Goal: Book appointment/travel/reservation

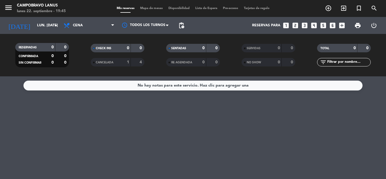
click at [165, 84] on div "No hay notas para este servicio. Haz clic para agregar una" at bounding box center [193, 85] width 111 height 7
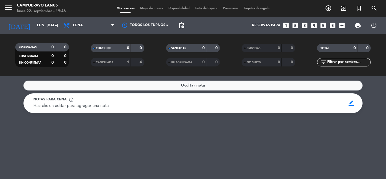
click at [130, 62] on div "CANCELADA 1 4" at bounding box center [118, 62] width 54 height 8
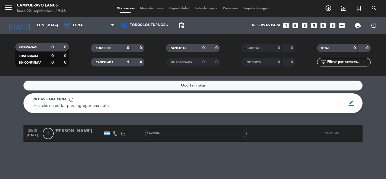
click at [366, 114] on div "Ocultar nota Notas para cena info_outline Haz clic en editar para agregar una n…" at bounding box center [193, 127] width 386 height 103
click at [107, 63] on span "CANCELADA" at bounding box center [105, 62] width 18 height 3
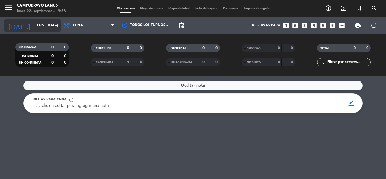
click at [53, 29] on input "lun. [DATE]" at bounding box center [58, 26] width 48 height 10
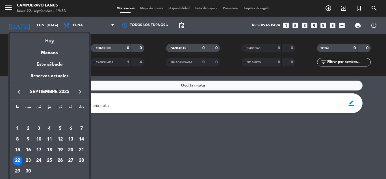
click at [29, 161] on div "23" at bounding box center [28, 161] width 10 height 10
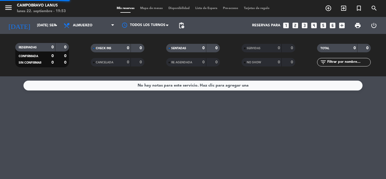
drag, startPoint x: 79, startPoint y: 48, endPoint x: 79, endPoint y: 51, distance: 2.8
click at [79, 51] on div "menu CAMPOBRAVO Lanus lunes 22. septiembre - 19:53 Mis reservas Mapa de mesas D…" at bounding box center [193, 38] width 386 height 76
click at [34, 31] on div "[DATE] [DATE] sep. arrow_drop_down" at bounding box center [32, 25] width 57 height 12
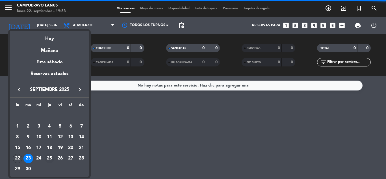
click at [51, 157] on div "25" at bounding box center [50, 159] width 10 height 10
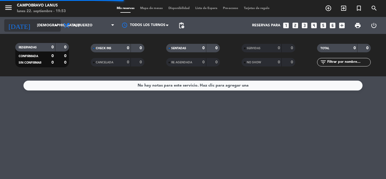
click at [34, 22] on input "[DEMOGRAPHIC_DATA] [DATE]" at bounding box center [58, 26] width 48 height 10
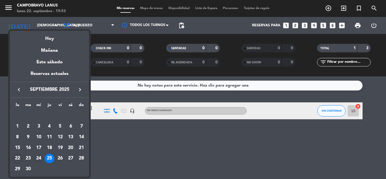
click at [38, 158] on div "24" at bounding box center [39, 159] width 10 height 10
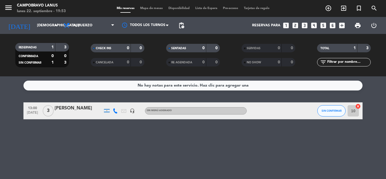
type input "mié. [DATE]"
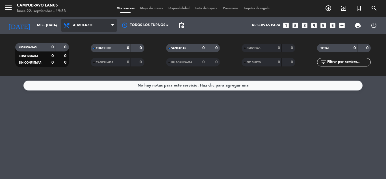
click at [81, 25] on span "Almuerzo" at bounding box center [83, 25] width 20 height 4
click at [83, 59] on div "menu CAMPOBRAVO Lanus lunes 22. septiembre - 19:53 Mis reservas Mapa de mesas D…" at bounding box center [193, 38] width 386 height 76
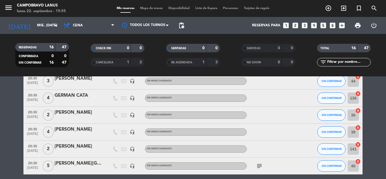
scroll to position [154, 0]
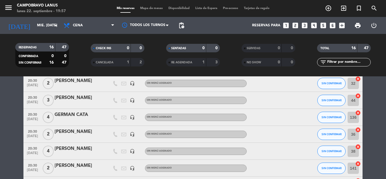
click at [322, 23] on icon "looks_5" at bounding box center [323, 25] width 7 height 7
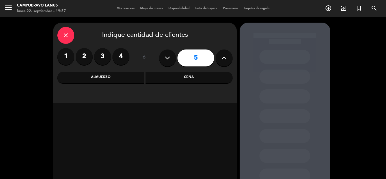
click at [179, 78] on div "Cena" at bounding box center [189, 77] width 87 height 11
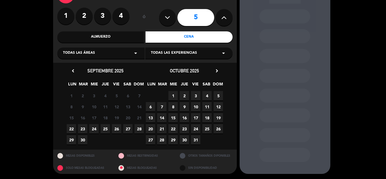
click at [91, 128] on span "24" at bounding box center [93, 128] width 9 height 9
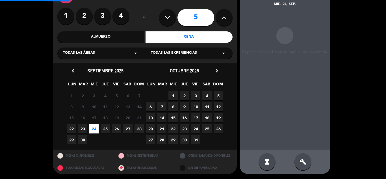
scroll to position [23, 0]
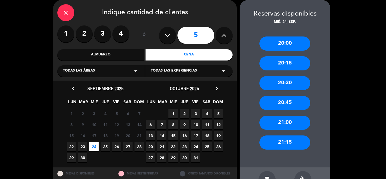
click at [291, 81] on div "20:30" at bounding box center [285, 83] width 51 height 14
click at [0, 0] on input "1" at bounding box center [0, 0] width 0 height 0
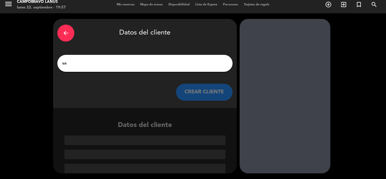
scroll to position [0, 0]
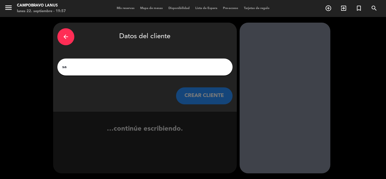
type input "s"
type input "SAXO"
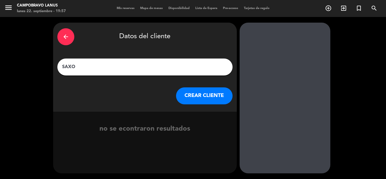
click at [187, 94] on button "CREAR CLIENTE" at bounding box center [204, 95] width 57 height 17
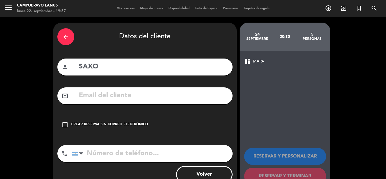
click at [115, 125] on div "Crear reserva sin correo electrónico" at bounding box center [109, 125] width 77 height 6
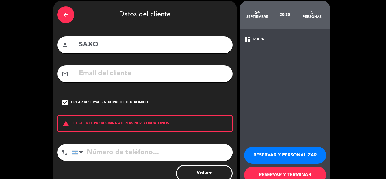
scroll to position [39, 0]
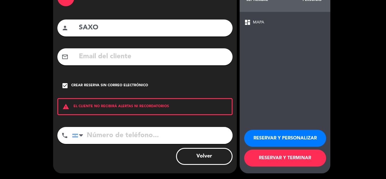
click at [311, 161] on button "RESERVAR Y TERMINAR" at bounding box center [285, 158] width 82 height 17
